Goal: Complete application form

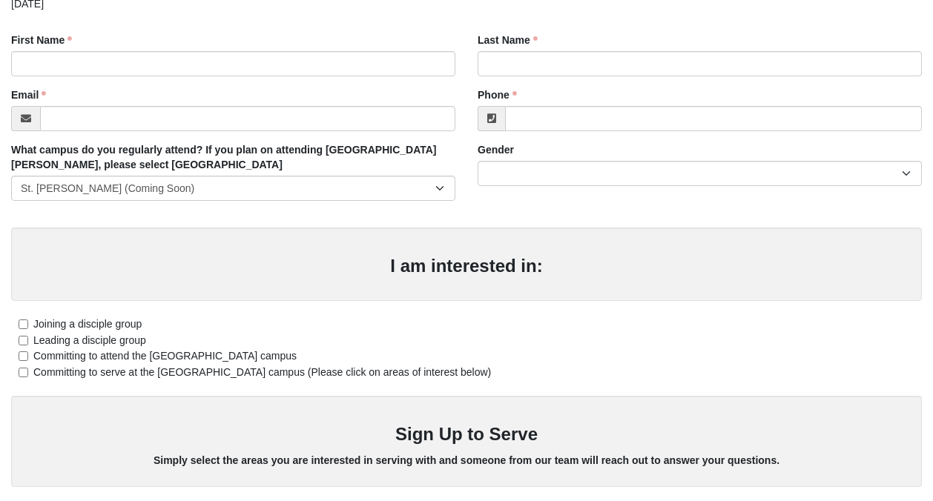
scroll to position [200, 0]
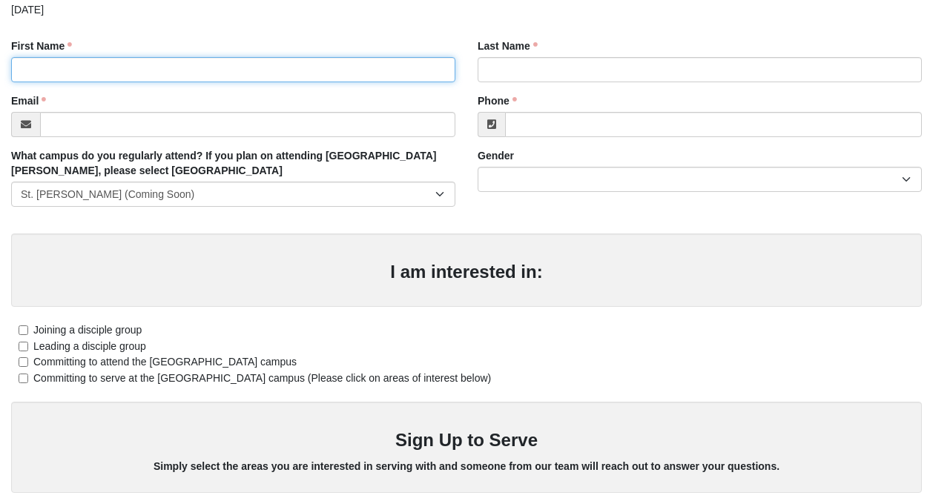
click at [205, 76] on input "First Name" at bounding box center [233, 69] width 444 height 25
type input "Allesha"
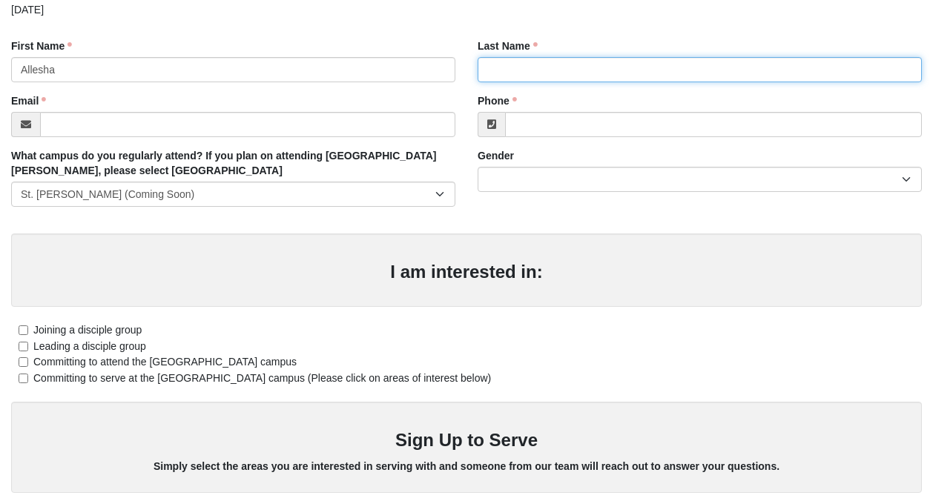
click at [646, 68] on input "Last Name" at bounding box center [700, 69] width 444 height 25
type input "[PERSON_NAME]"
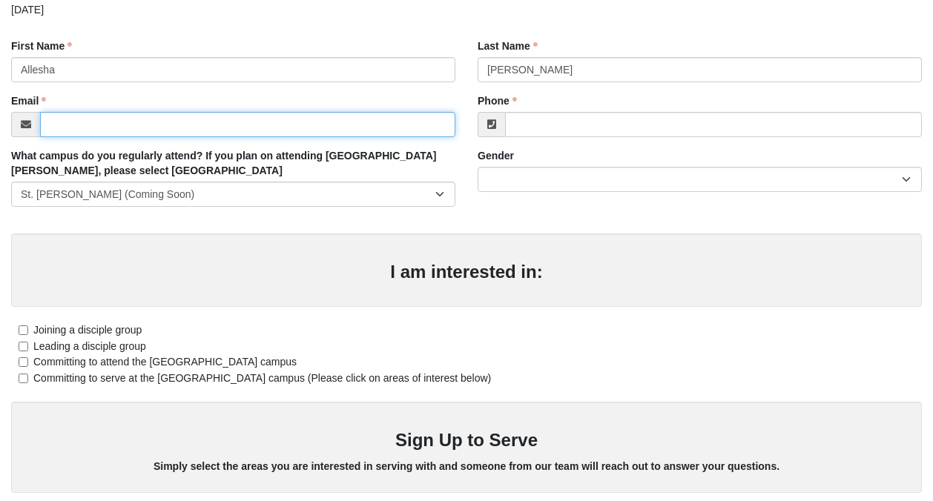
click at [364, 130] on input "Email" at bounding box center [247, 124] width 415 height 25
click at [76, 129] on input "alleshschirmer@" at bounding box center [247, 124] width 415 height 25
click at [139, 127] on input "alleshaschirmer@" at bounding box center [247, 124] width 415 height 25
type input "[EMAIL_ADDRESS][DOMAIN_NAME]"
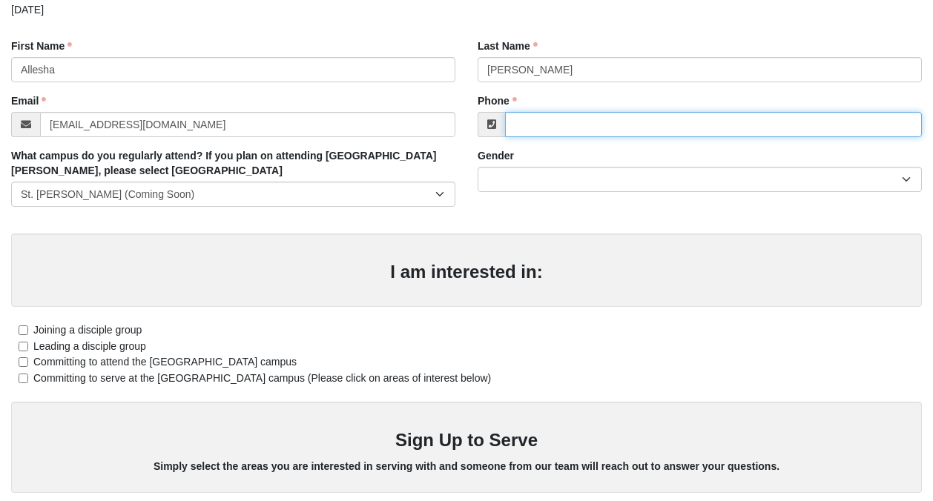
click at [558, 132] on input "Phone" at bounding box center [713, 124] width 417 height 25
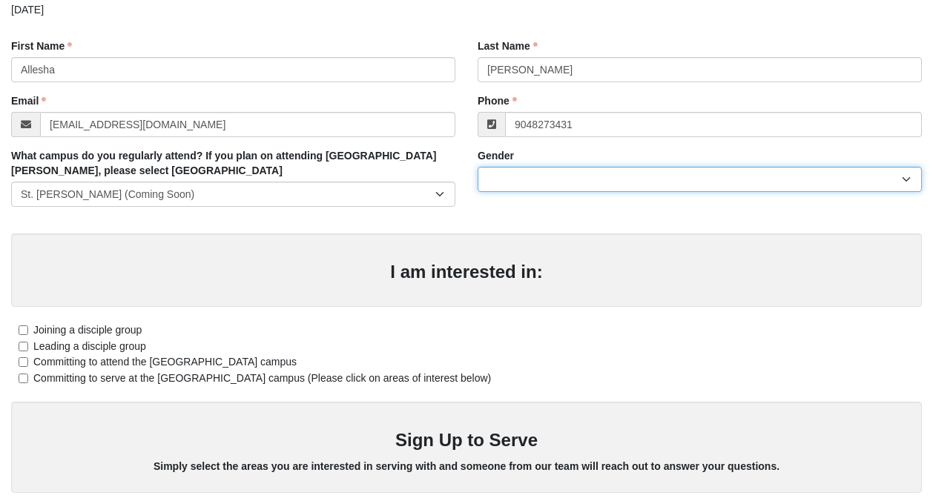
type input "[PHONE_NUMBER]"
click at [545, 185] on select "[DEMOGRAPHIC_DATA] [DEMOGRAPHIC_DATA]" at bounding box center [700, 179] width 444 height 25
select select "2"
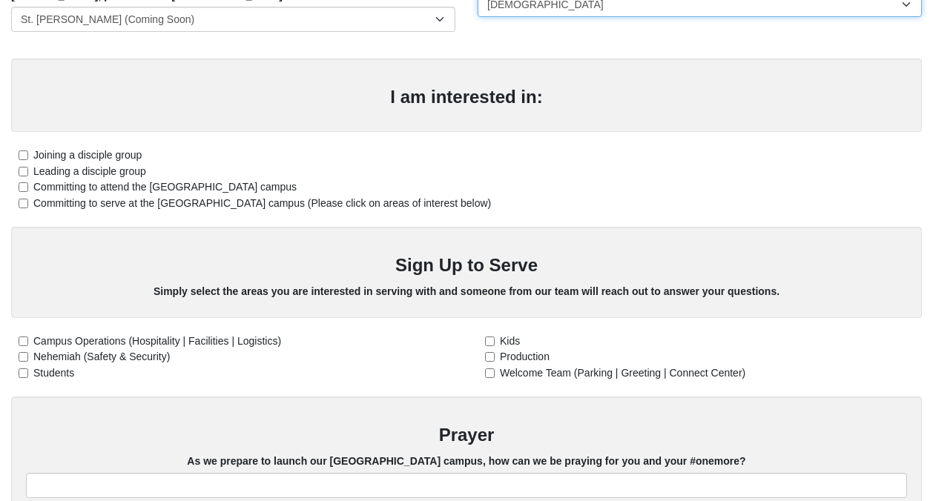
scroll to position [379, 0]
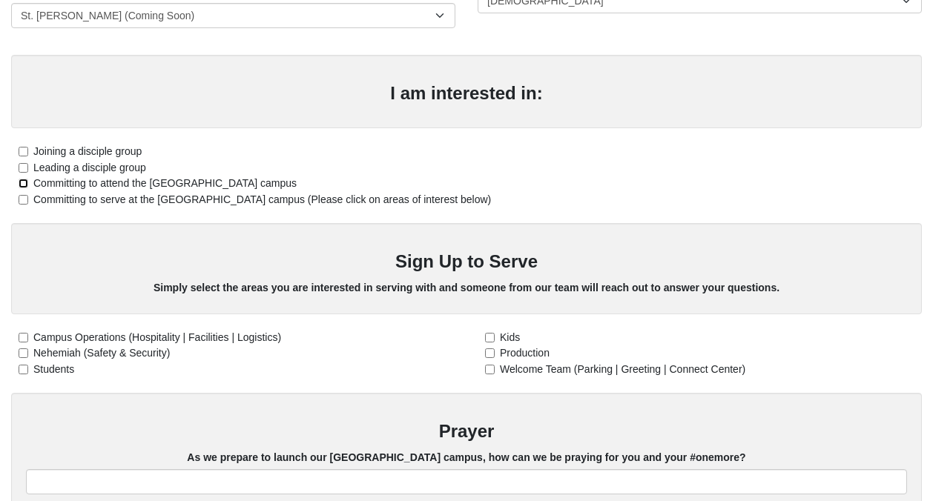
click at [21, 188] on input "Committing to attend the [GEOGRAPHIC_DATA] campus" at bounding box center [24, 184] width 10 height 10
checkbox input "true"
click at [24, 205] on input "Committing to serve at the [GEOGRAPHIC_DATA] campus (Please click on areas of i…" at bounding box center [24, 200] width 10 height 10
checkbox input "true"
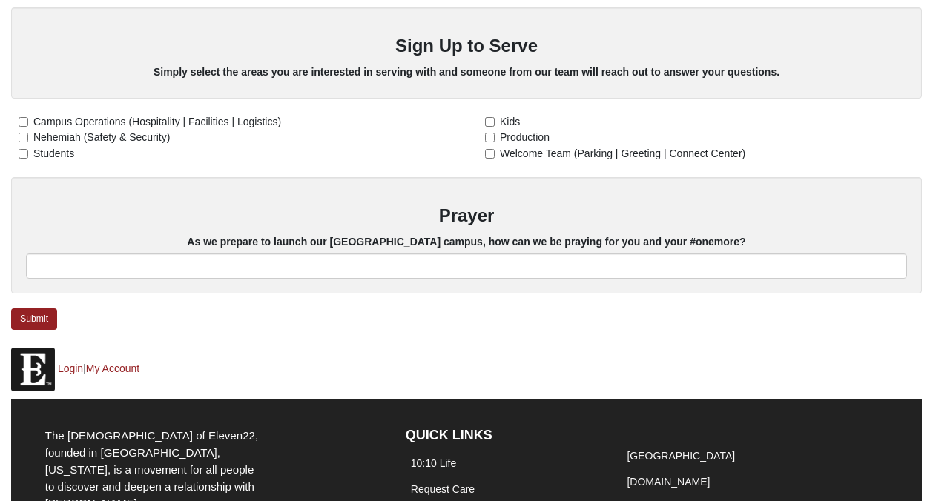
scroll to position [609, 0]
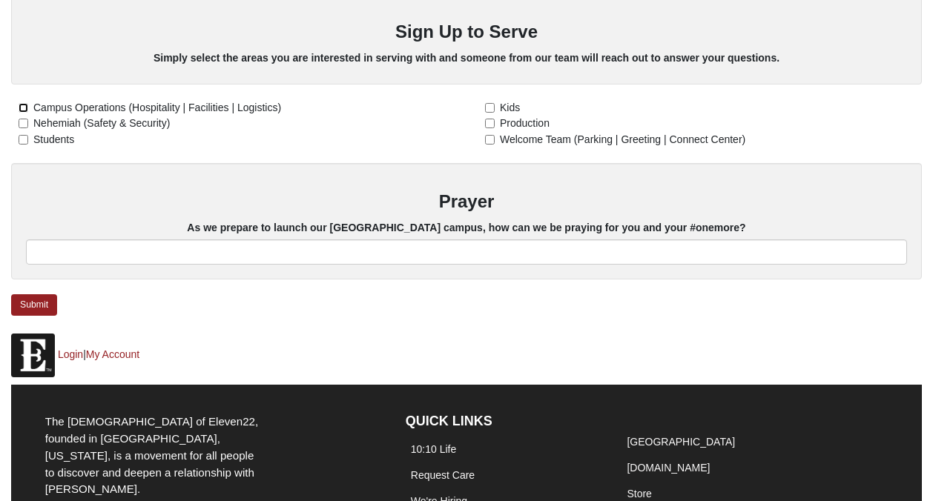
click at [24, 113] on input "Campus Operations (Hospitality | Facilities | Logistics)" at bounding box center [24, 108] width 10 height 10
checkbox input "true"
click at [493, 113] on input "Kids" at bounding box center [490, 108] width 10 height 10
checkbox input "true"
click at [492, 145] on input "Welcome Team (Parking | Greeting | Connect Center)" at bounding box center [490, 140] width 10 height 10
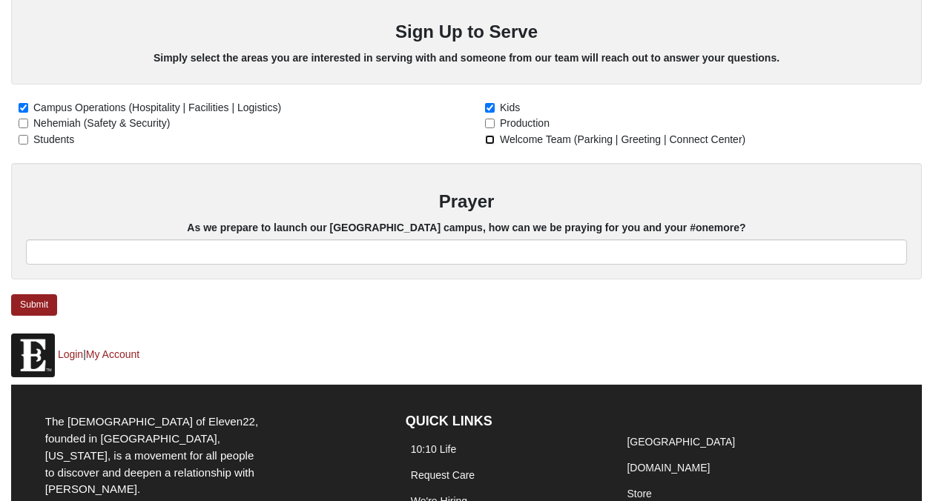
checkbox input "true"
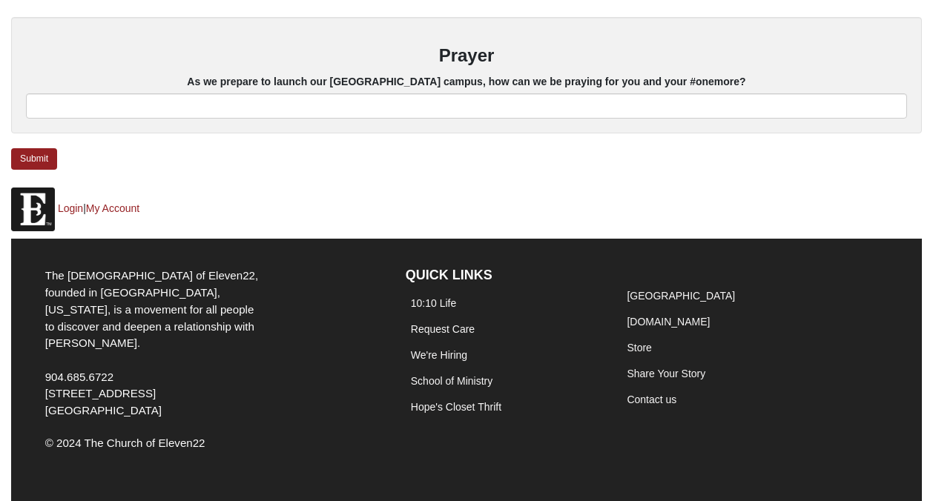
scroll to position [777, 0]
click at [44, 170] on link "Submit" at bounding box center [34, 159] width 46 height 22
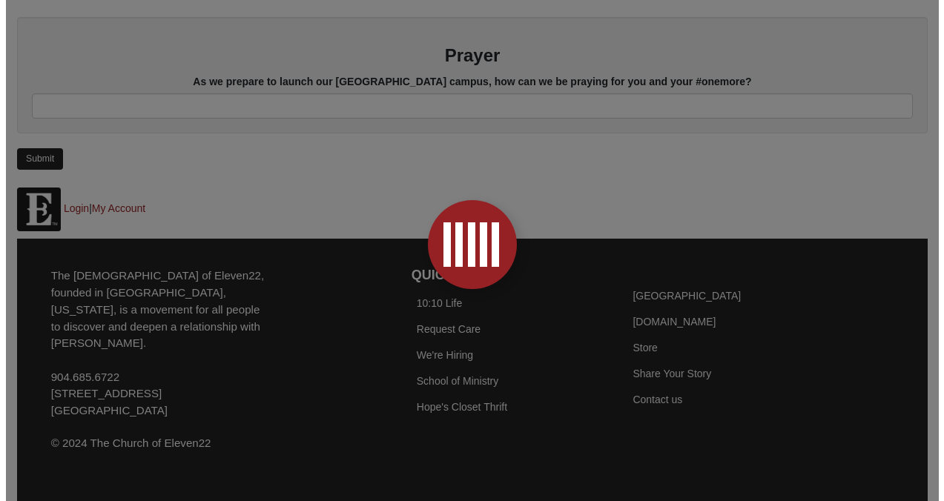
scroll to position [0, 0]
